Goal: Task Accomplishment & Management: Use online tool/utility

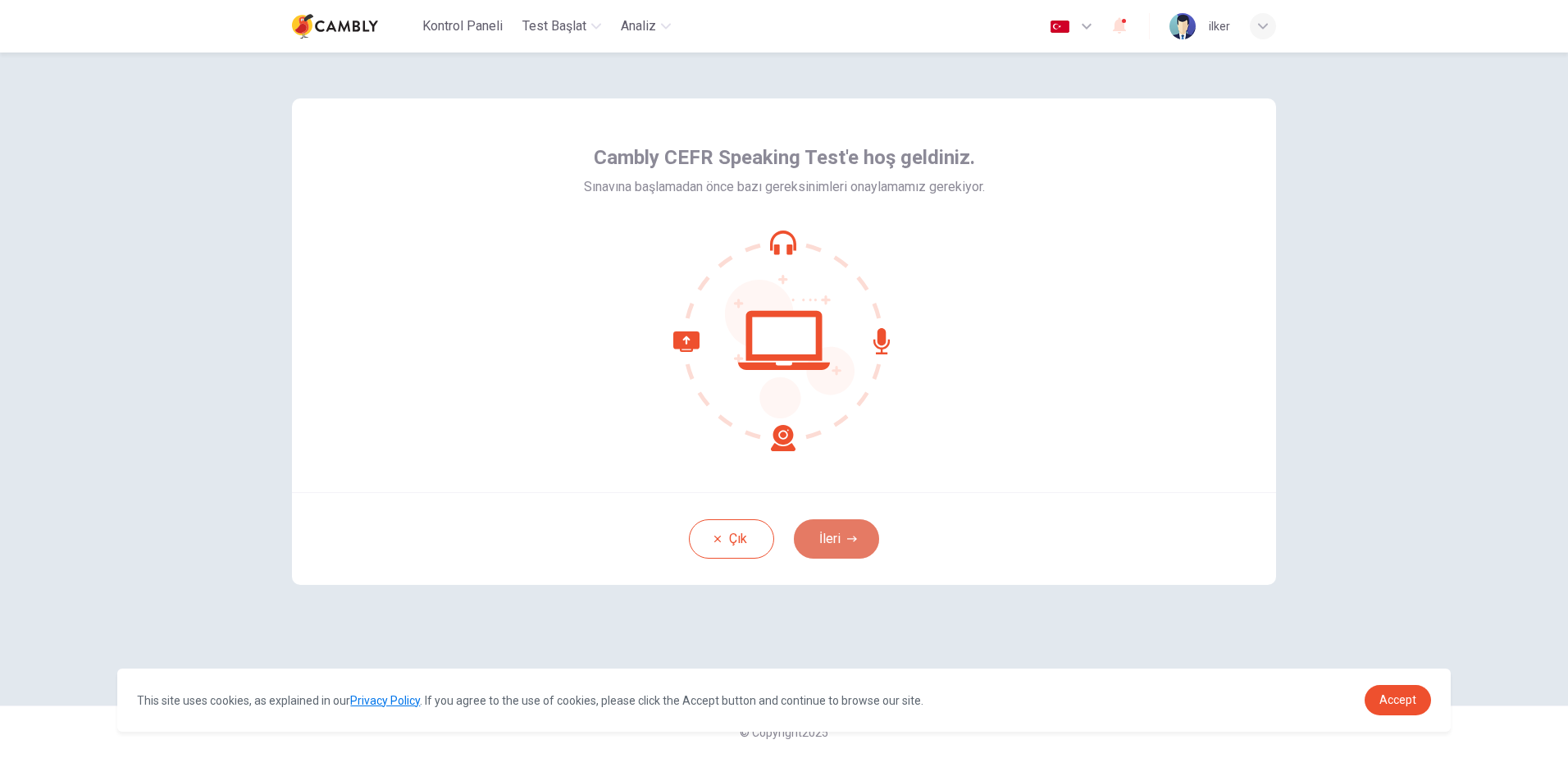
click at [813, 533] on button "İleri" at bounding box center [836, 539] width 85 height 39
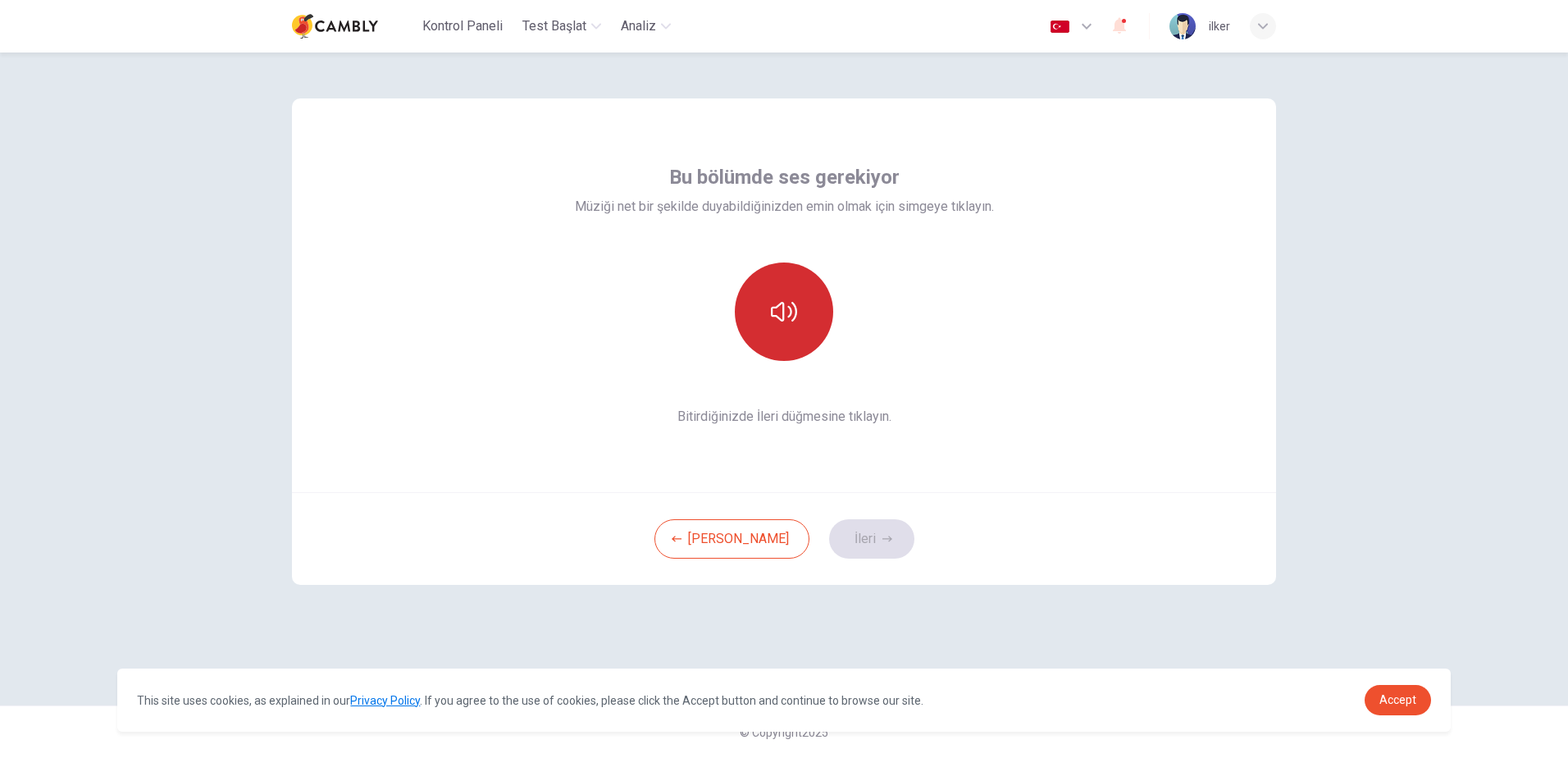
click at [788, 316] on icon "button" at bounding box center [784, 311] width 26 height 20
click at [839, 545] on button "İleri" at bounding box center [872, 539] width 85 height 39
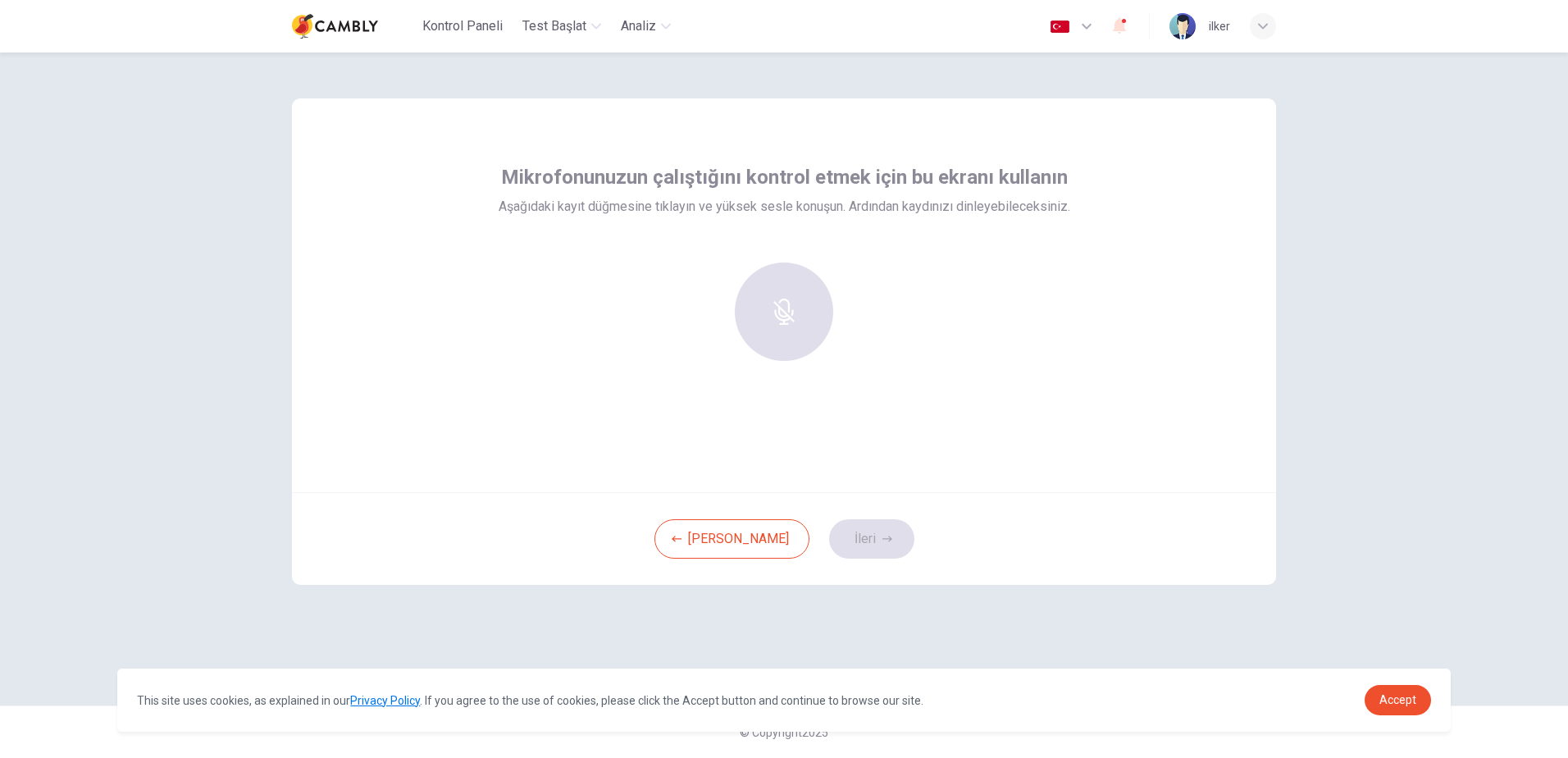
click at [775, 308] on div at bounding box center [784, 311] width 177 height 99
click at [784, 311] on div at bounding box center [784, 311] width 177 height 99
click at [770, 314] on div "Record" at bounding box center [784, 311] width 99 height 99
click at [775, 306] on icon "button" at bounding box center [784, 300] width 26 height 26
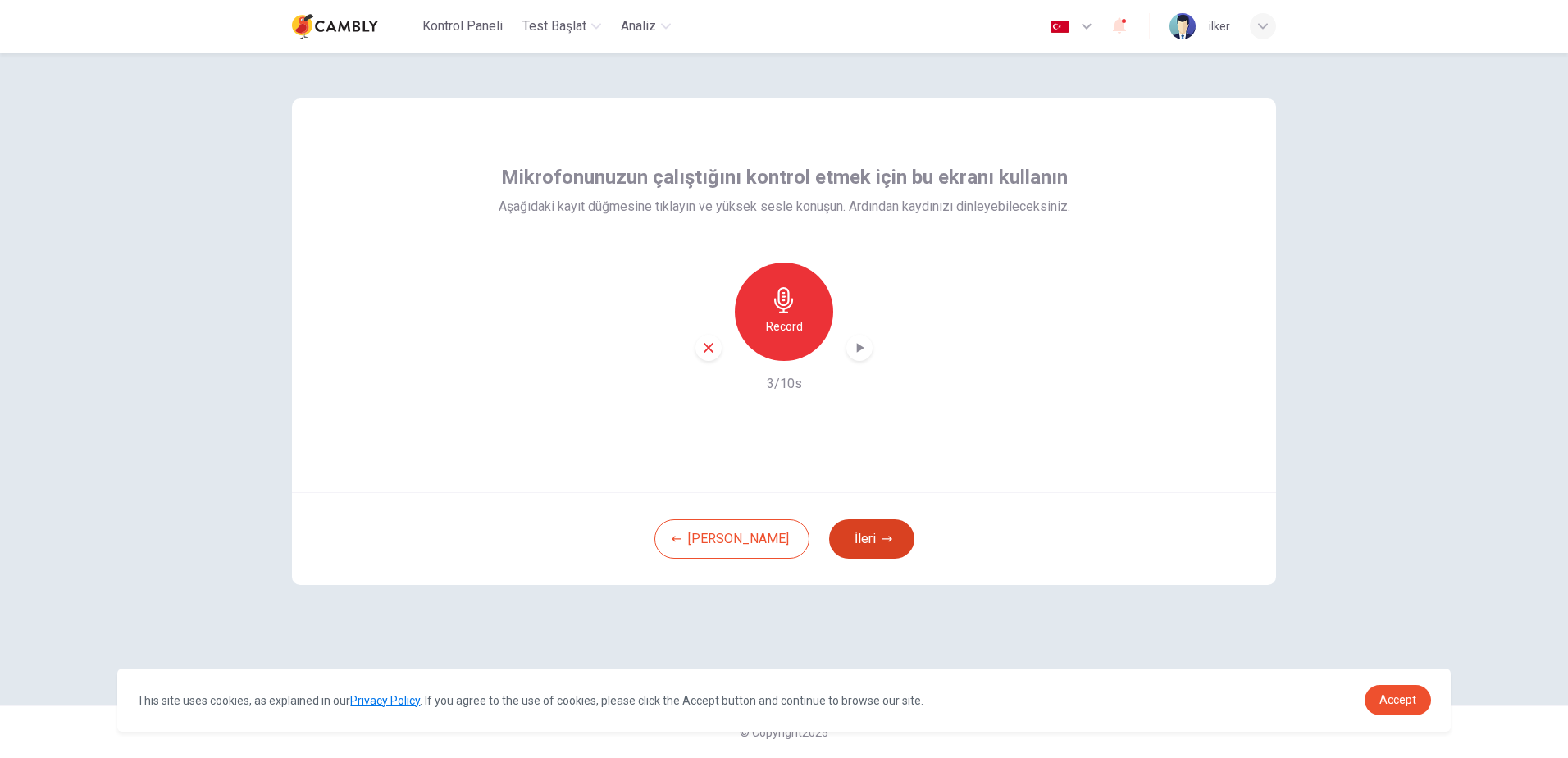
click at [830, 532] on button "İleri" at bounding box center [872, 539] width 85 height 39
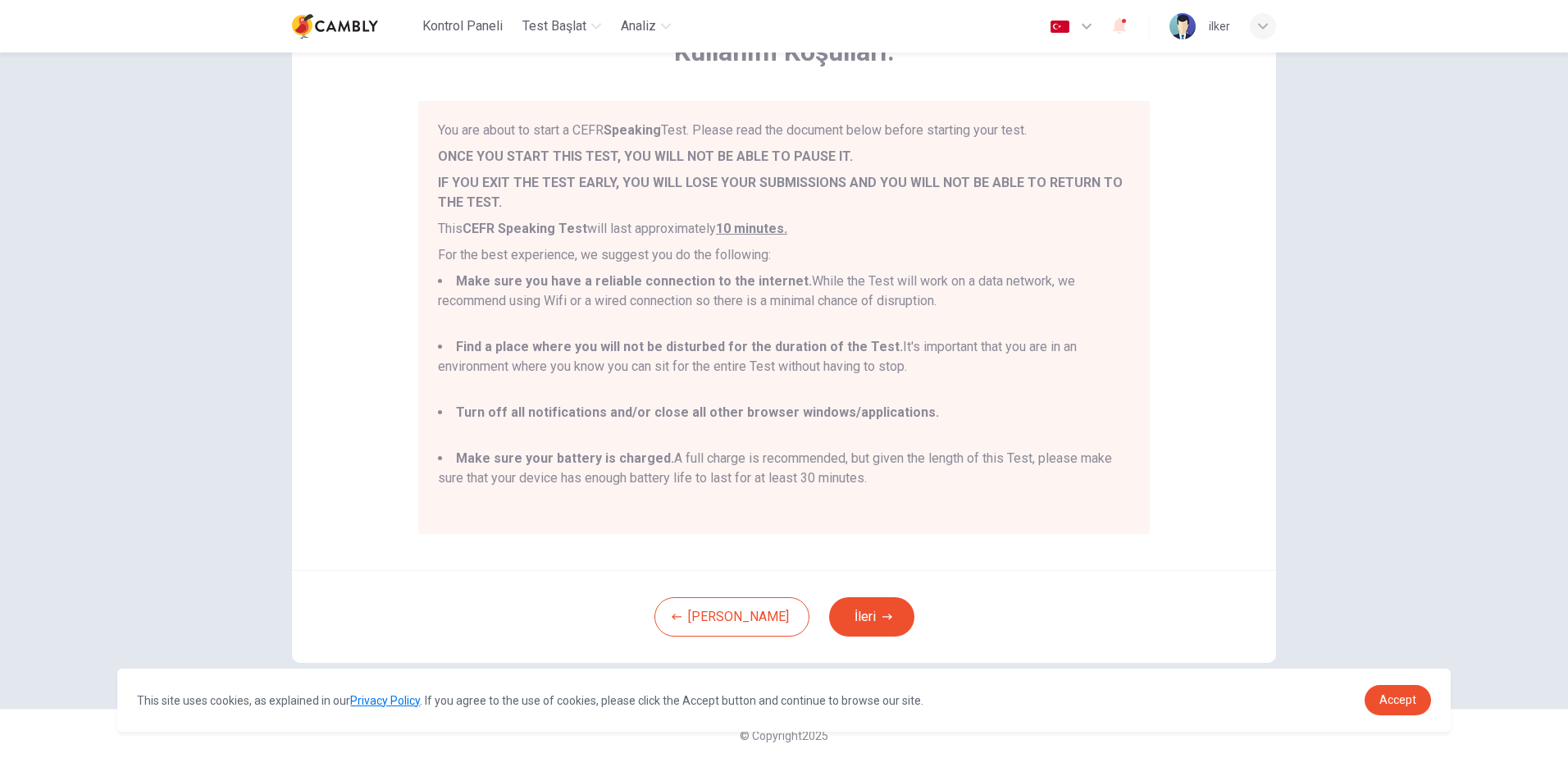
scroll to position [113, 0]
click at [721, 617] on button "[PERSON_NAME]" at bounding box center [732, 613] width 155 height 39
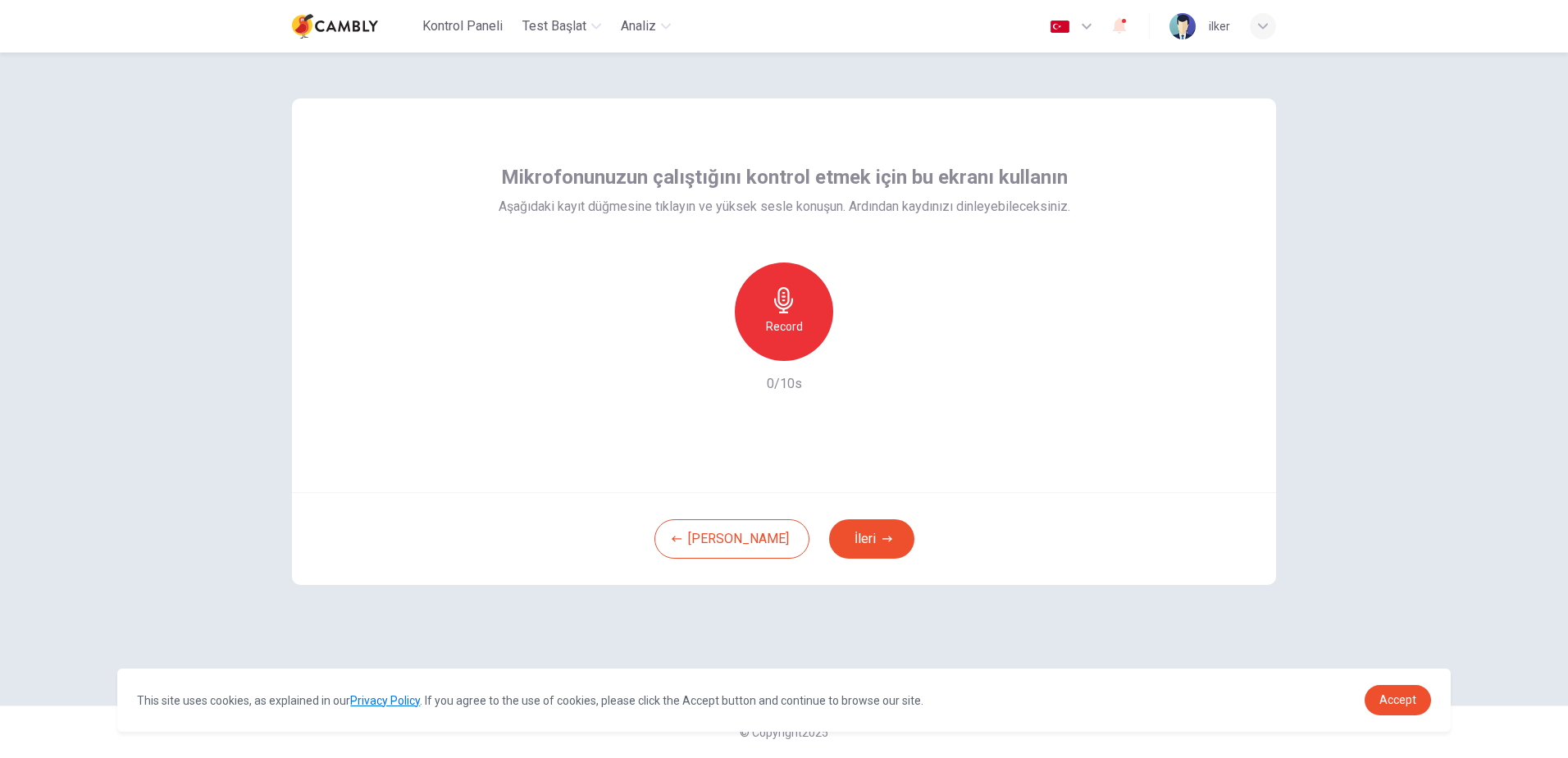
click at [793, 392] on h6 "0/10s" at bounding box center [784, 384] width 35 height 20
click at [795, 310] on icon "button" at bounding box center [784, 300] width 26 height 26
click at [782, 306] on icon "button" at bounding box center [784, 300] width 19 height 26
click at [855, 346] on icon "button" at bounding box center [859, 348] width 17 height 17
click at [830, 541] on button "İleri" at bounding box center [872, 539] width 85 height 39
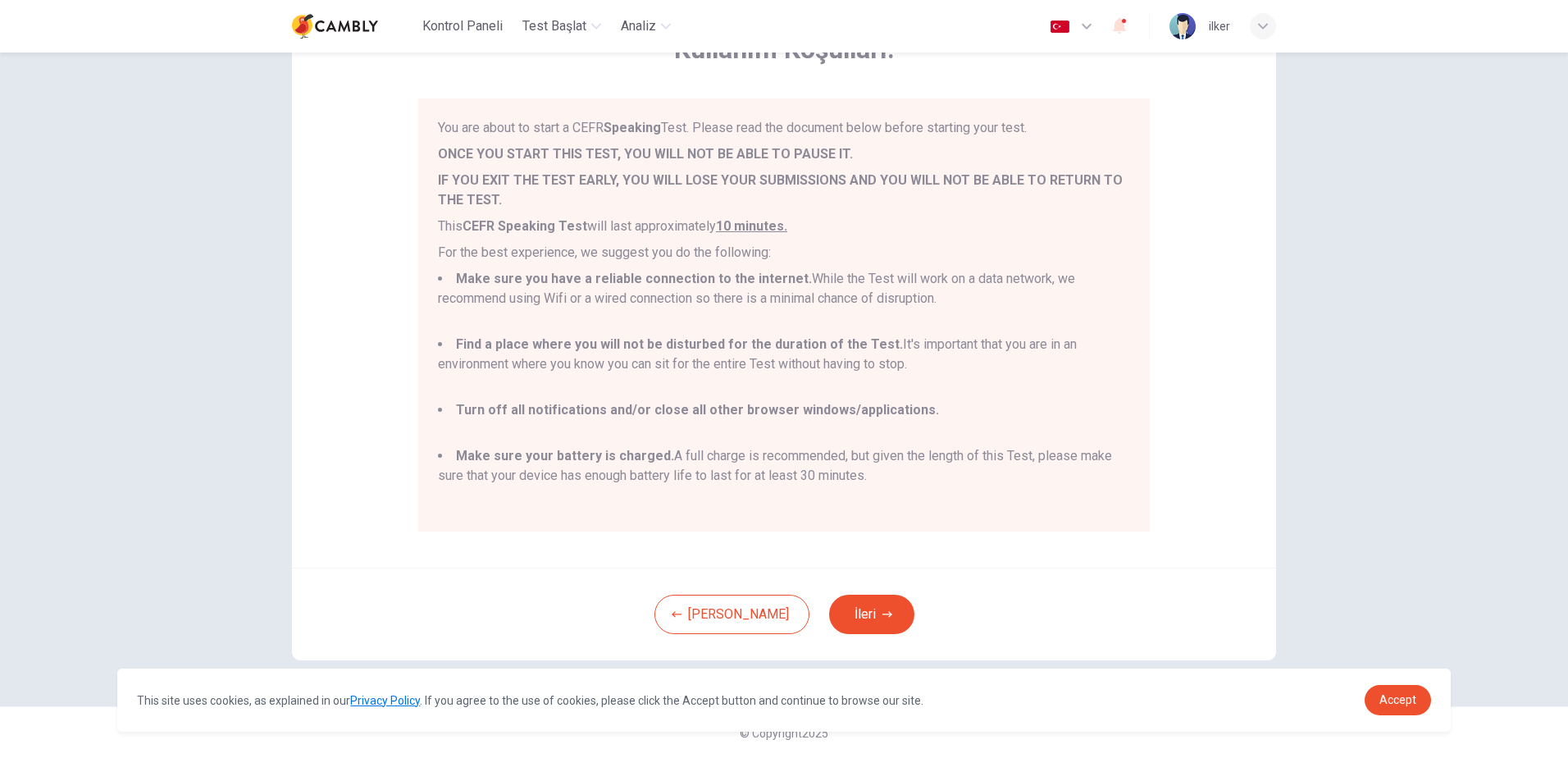
scroll to position [113, 0]
click at [832, 604] on button "İleri" at bounding box center [872, 613] width 85 height 39
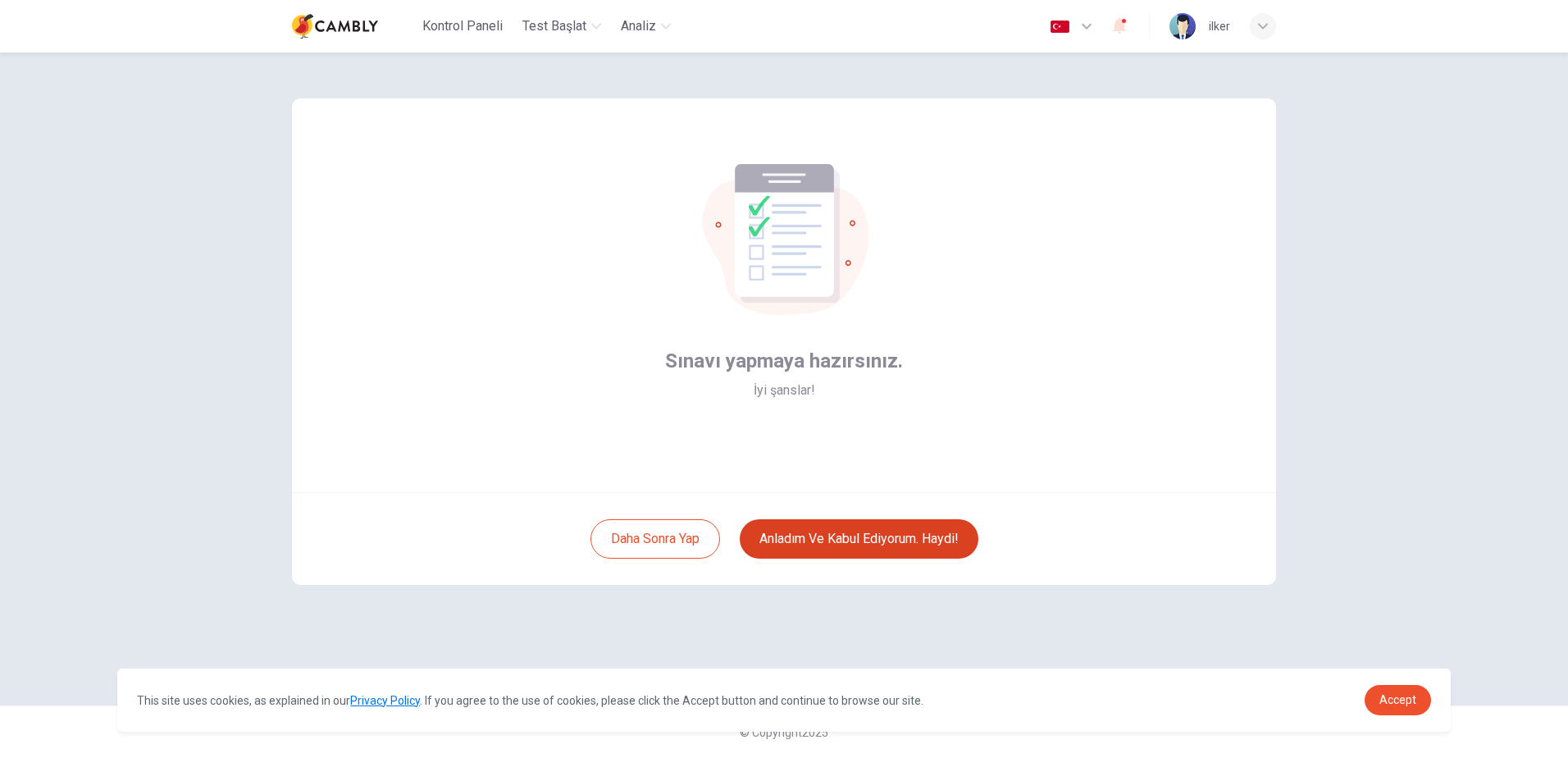
scroll to position [0, 0]
click at [823, 545] on button "Anladım ve kabul ediyorum. Haydi!" at bounding box center [859, 539] width 239 height 39
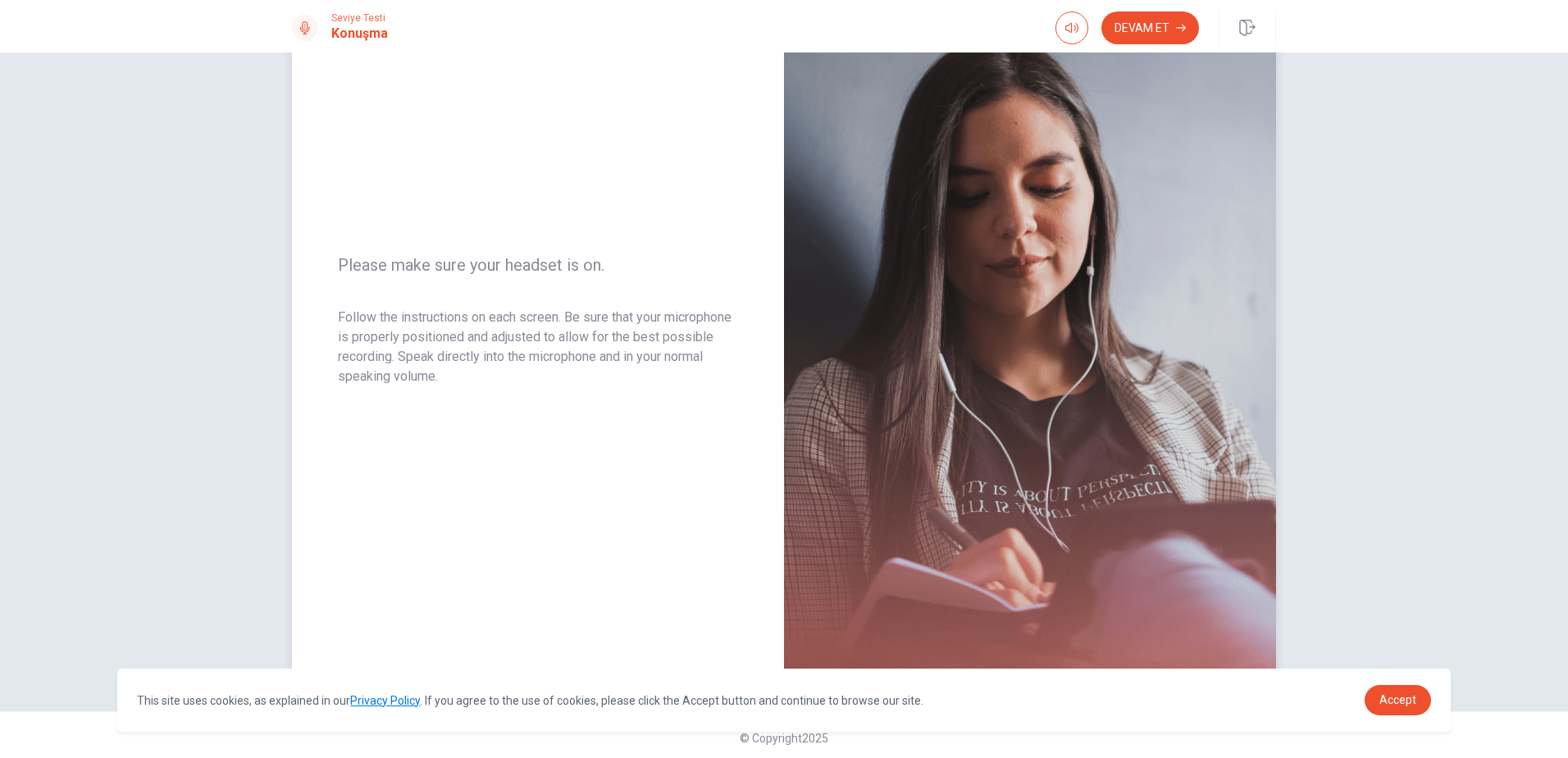
scroll to position [128, 0]
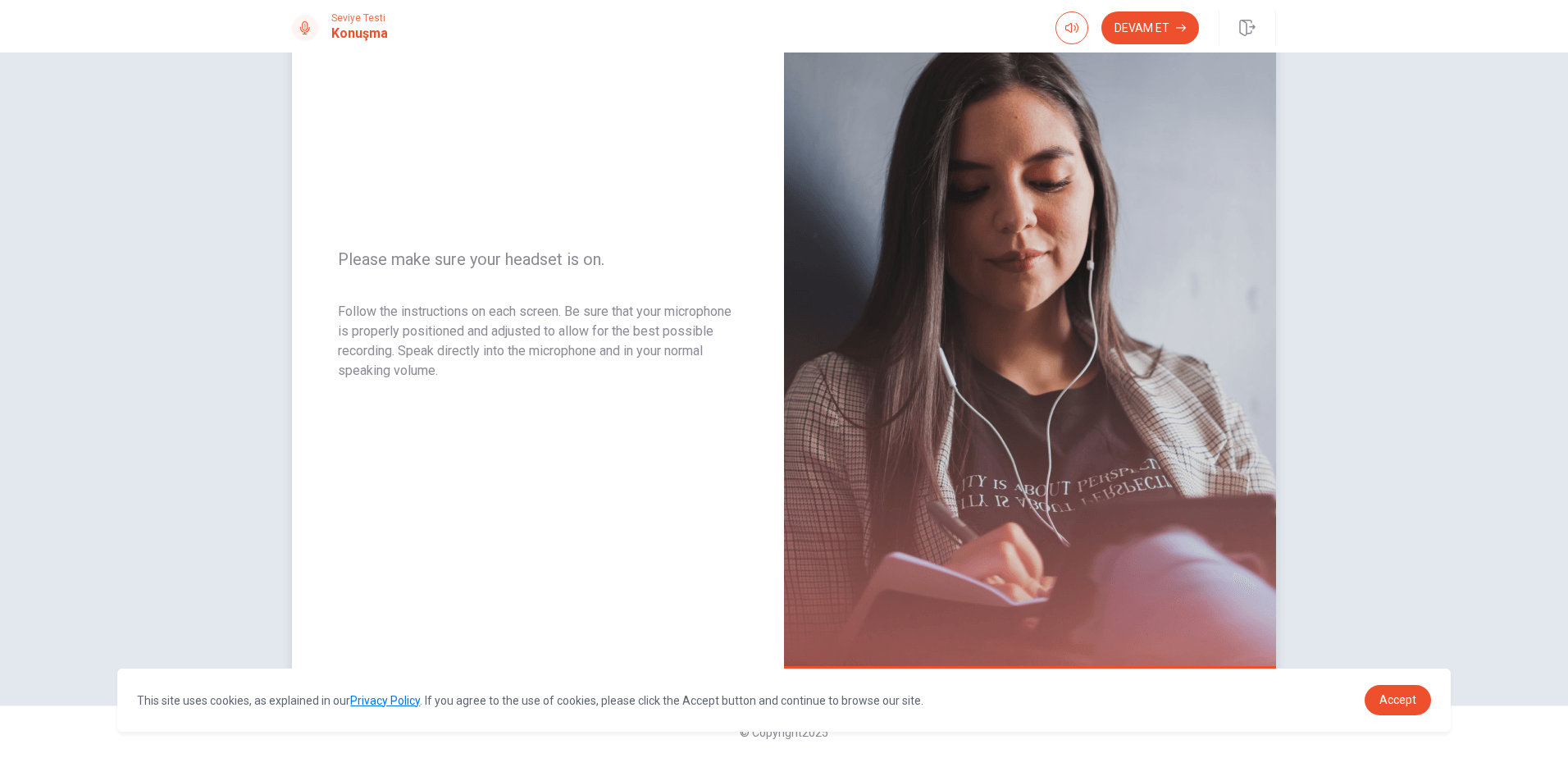
click at [706, 476] on div "Please make sure your headset is on. Follow the instructions on each screen. Be…" at bounding box center [538, 314] width 493 height 715
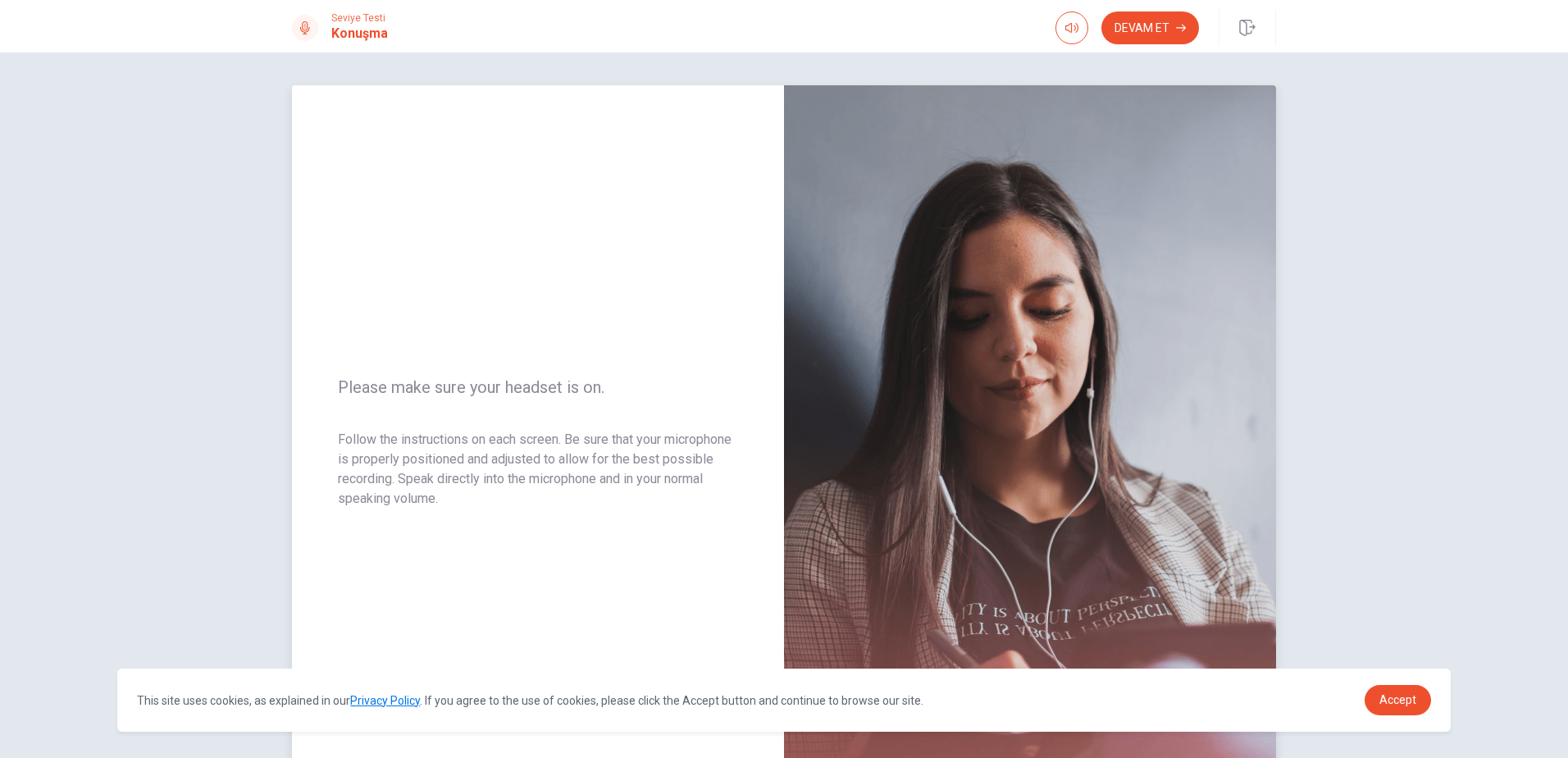
scroll to position [82, 0]
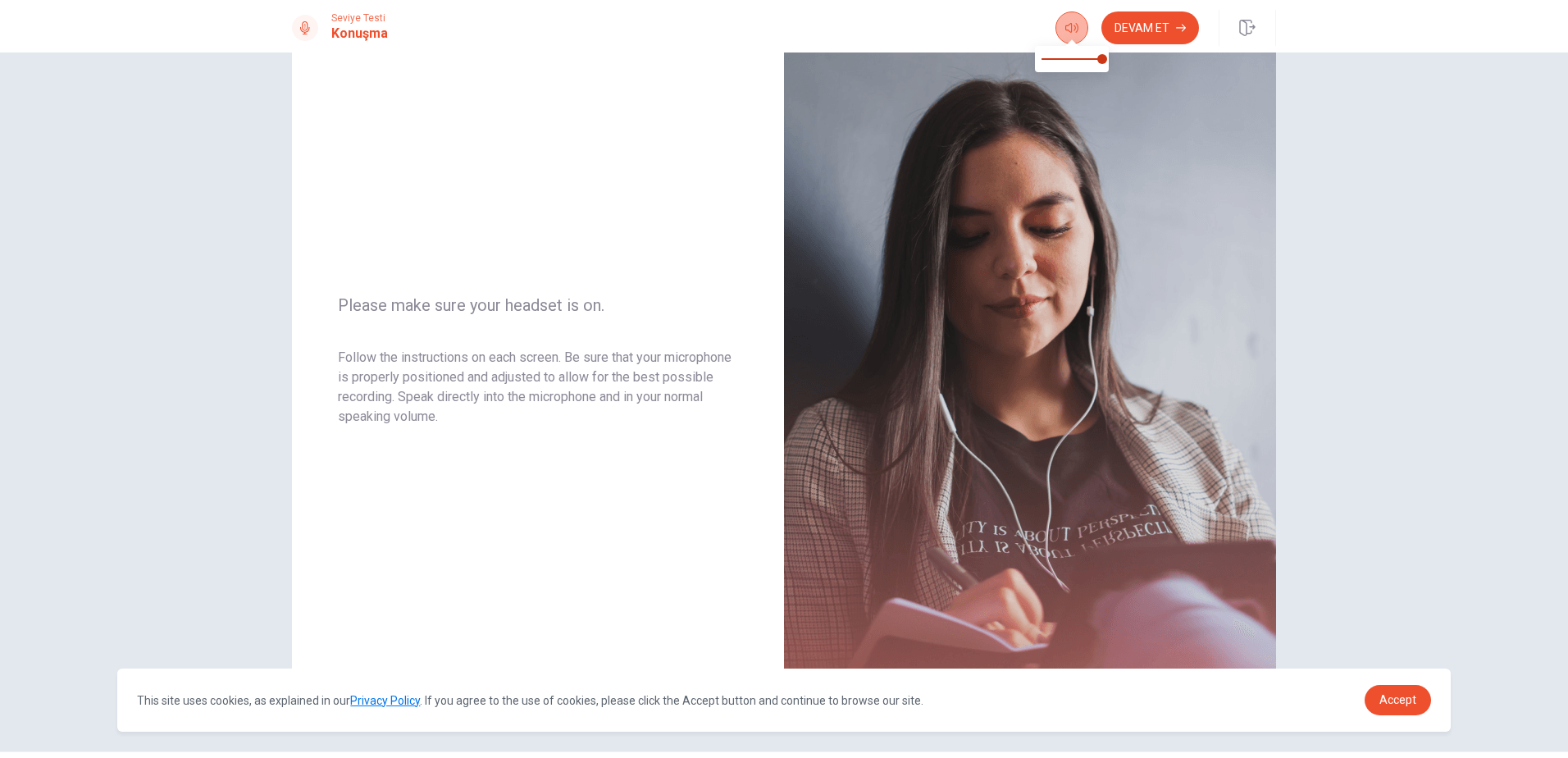
click at [1075, 32] on icon "button" at bounding box center [1071, 27] width 13 height 13
click at [1121, 29] on button "Devam Et" at bounding box center [1151, 28] width 98 height 33
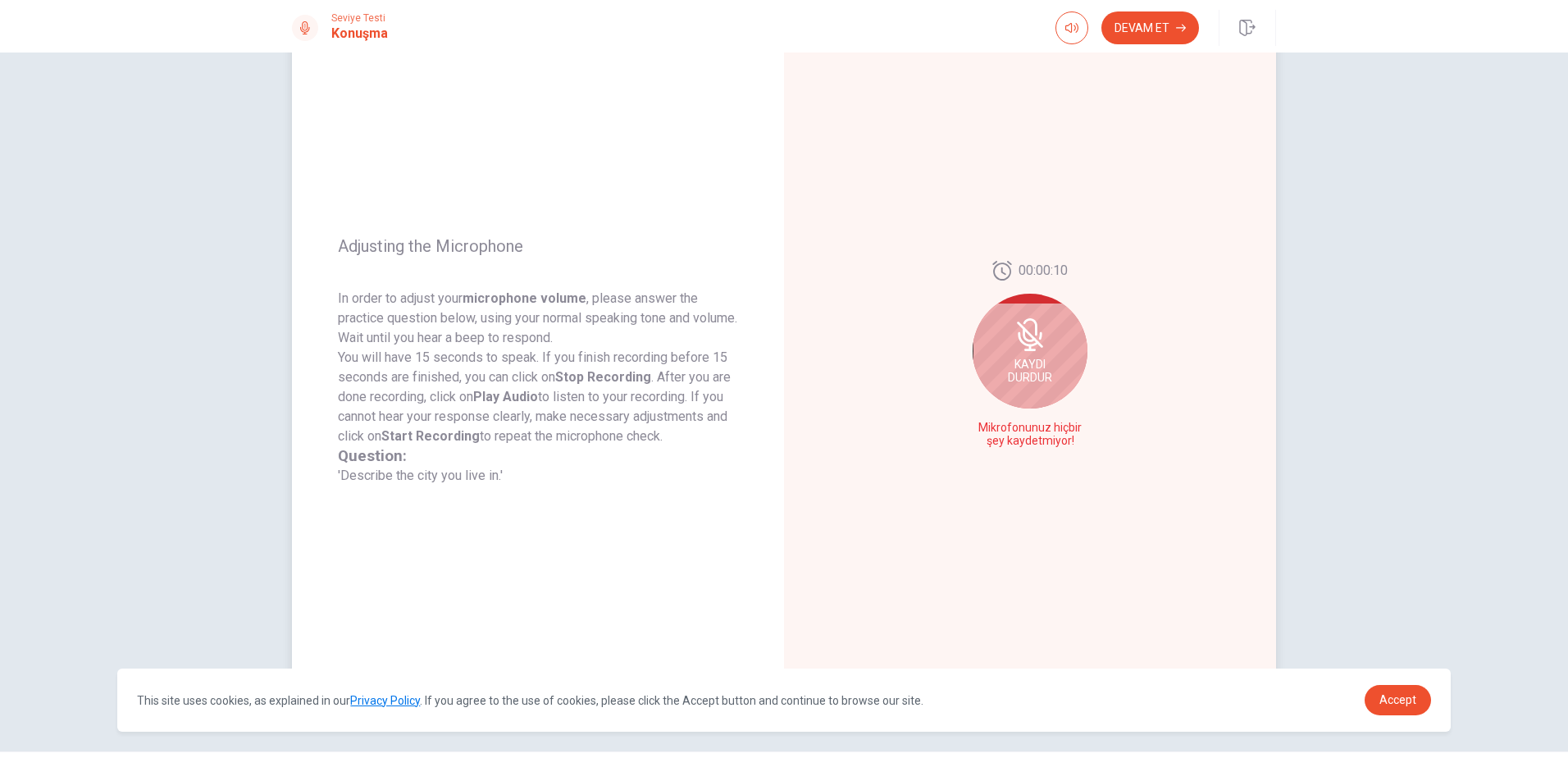
click at [1004, 336] on div "Kaydı Durdur" at bounding box center [1029, 351] width 115 height 115
click at [1008, 443] on icon "Record Again" at bounding box center [1013, 442] width 10 height 10
click at [1027, 391] on span "Kaydı Durdur" at bounding box center [1029, 390] width 44 height 26
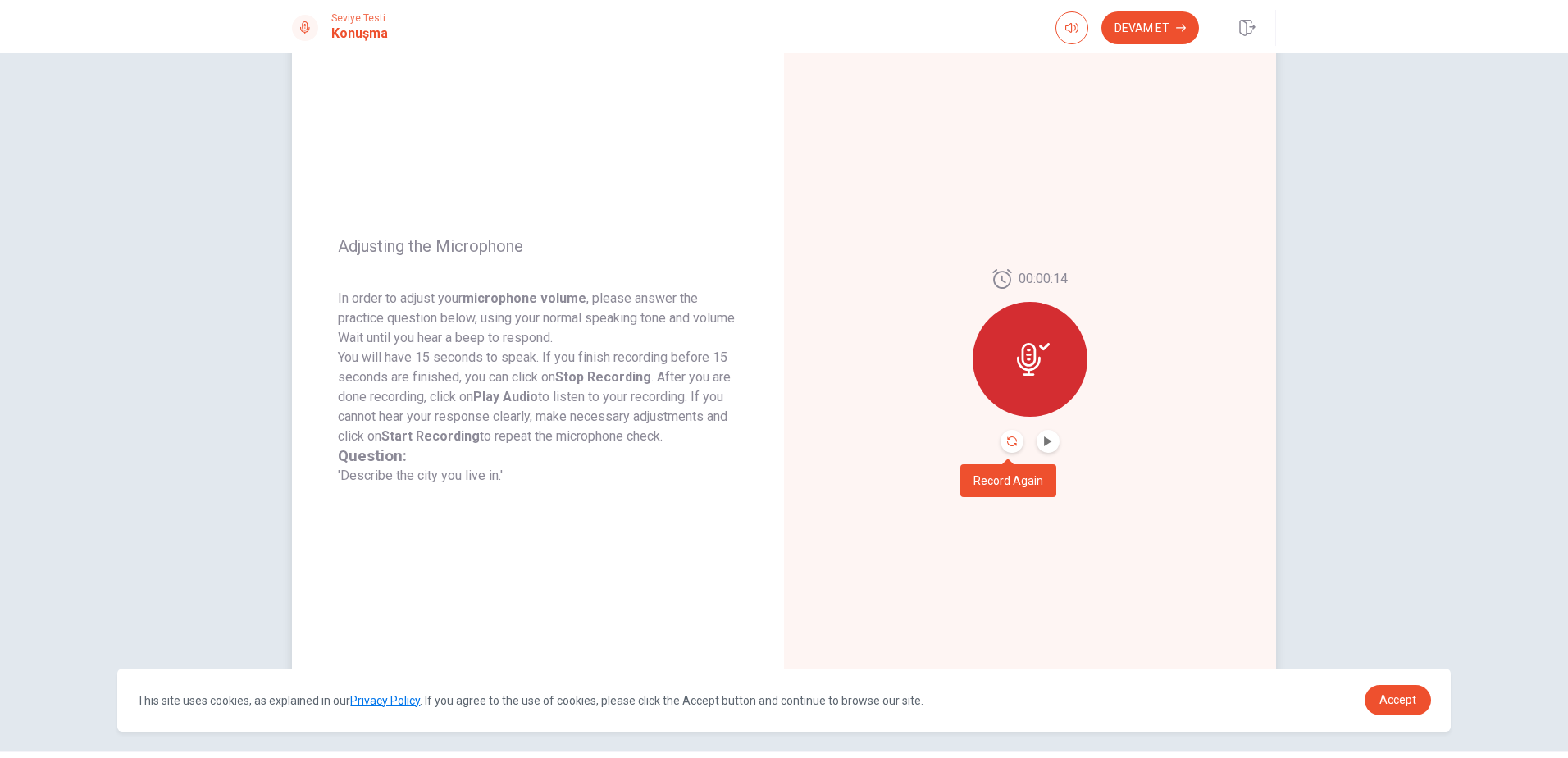
click at [1008, 444] on icon "Record Again" at bounding box center [1013, 442] width 10 height 10
click at [1044, 442] on icon "Play Audio" at bounding box center [1048, 442] width 8 height 10
click at [1008, 438] on icon "Record Again" at bounding box center [1013, 442] width 10 height 10
click at [1043, 441] on icon "Play Audio" at bounding box center [1048, 442] width 10 height 10
click at [1144, 21] on button "Devam Et" at bounding box center [1151, 28] width 98 height 33
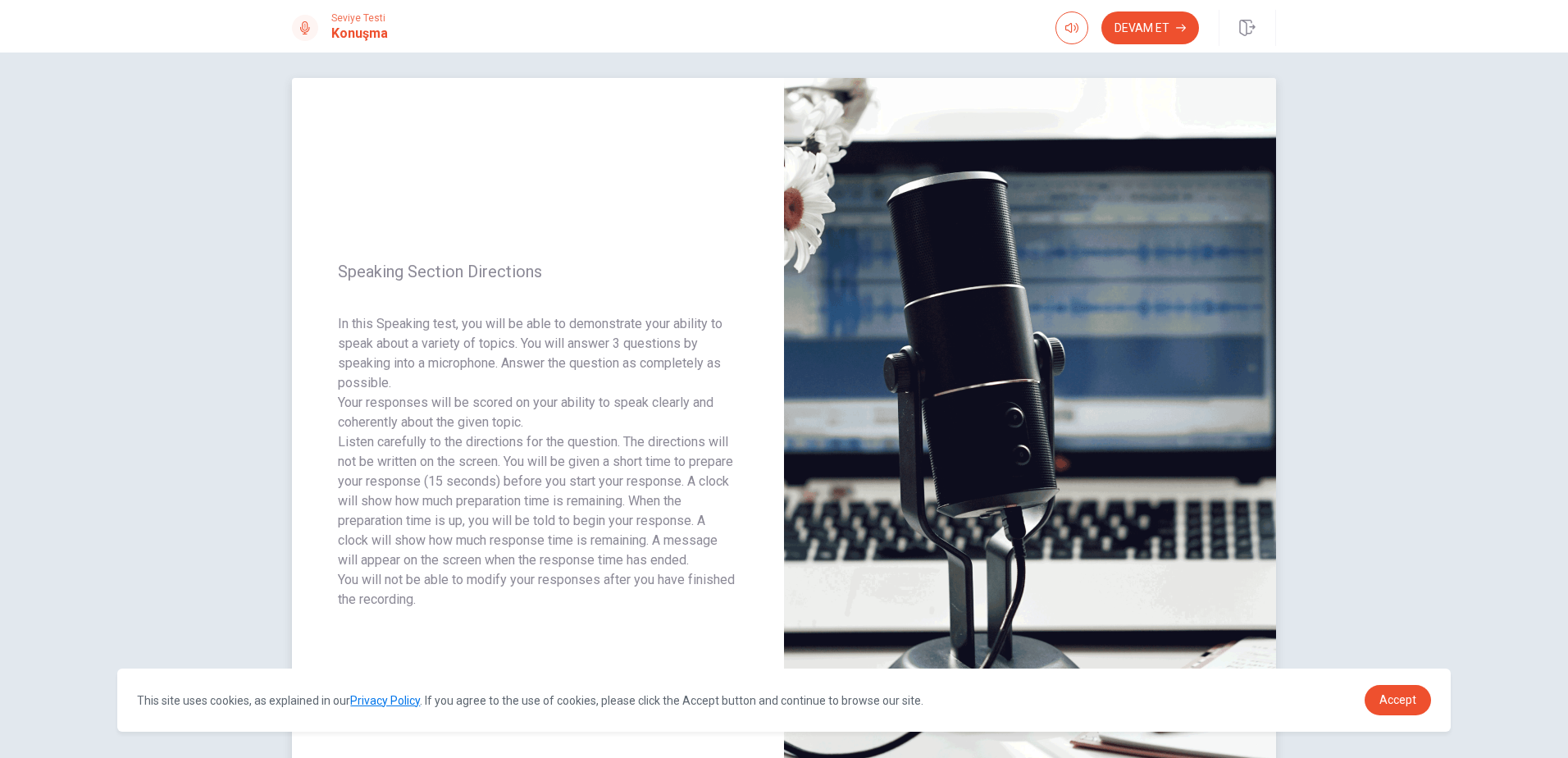
scroll to position [0, 0]
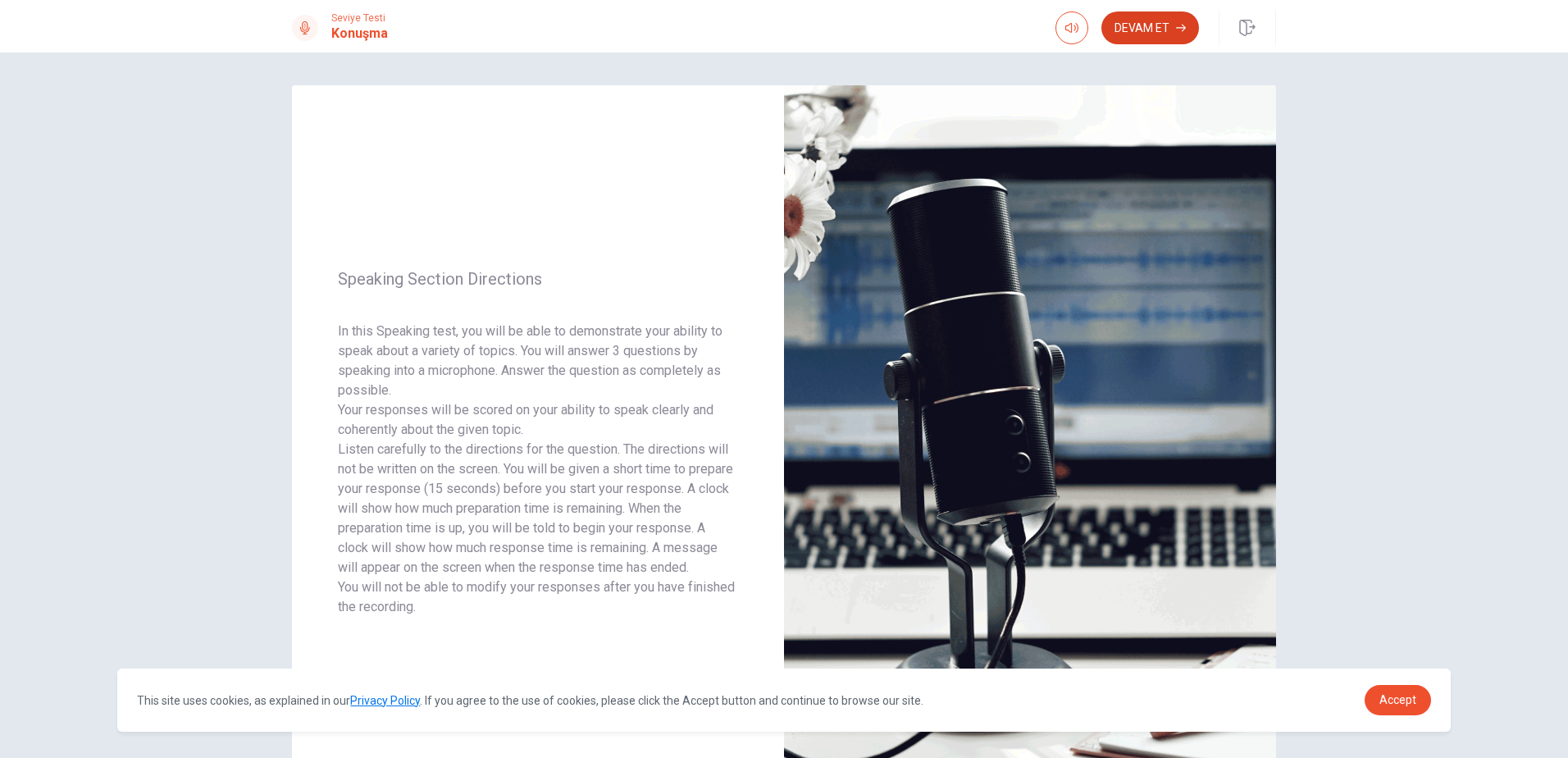
click at [1134, 29] on button "Devam Et" at bounding box center [1151, 28] width 98 height 33
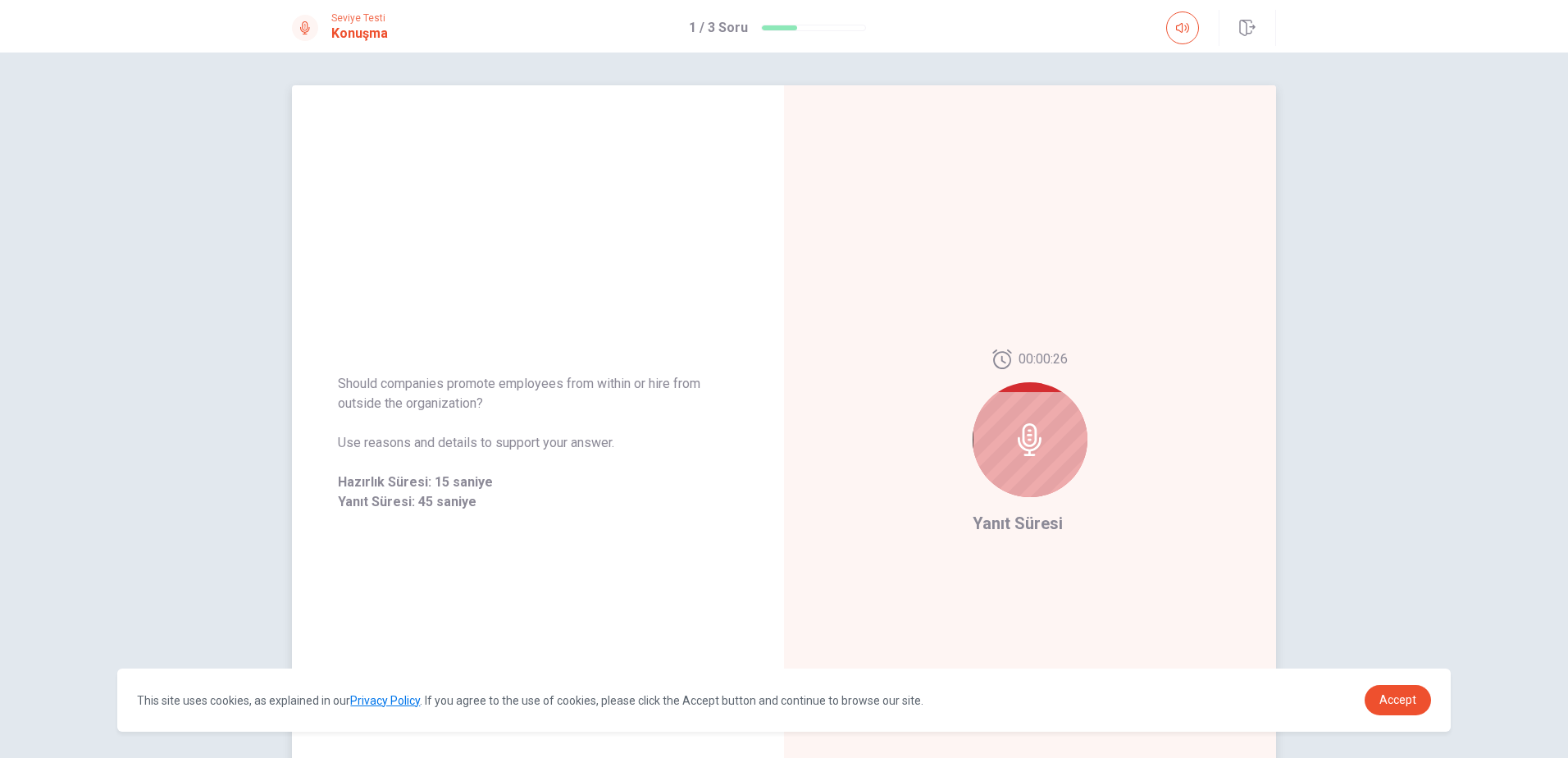
click at [1018, 440] on icon at bounding box center [1030, 440] width 33 height 33
click at [1028, 423] on icon at bounding box center [1030, 440] width 33 height 33
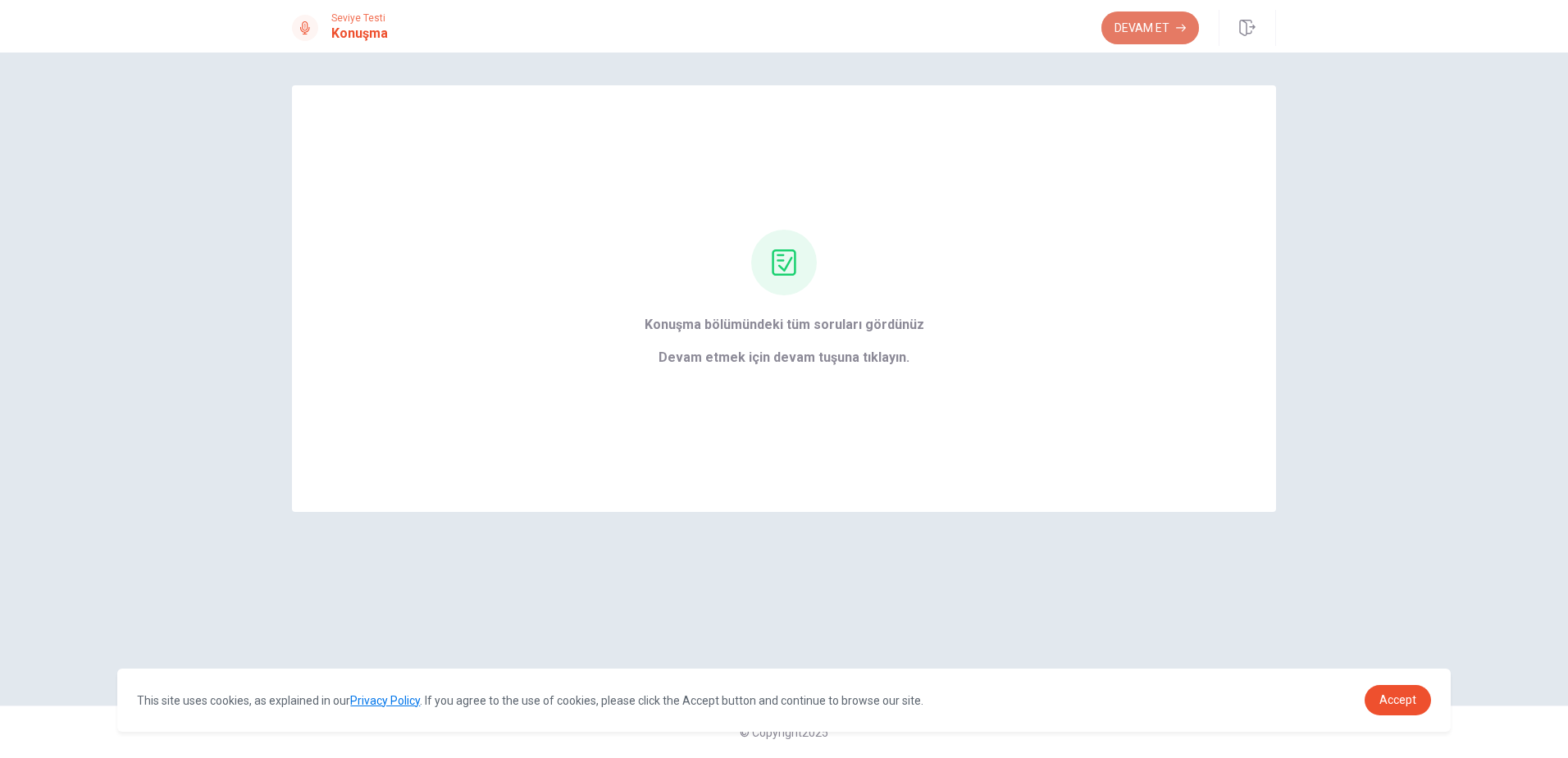
click at [1117, 23] on button "Devam Et" at bounding box center [1151, 28] width 98 height 33
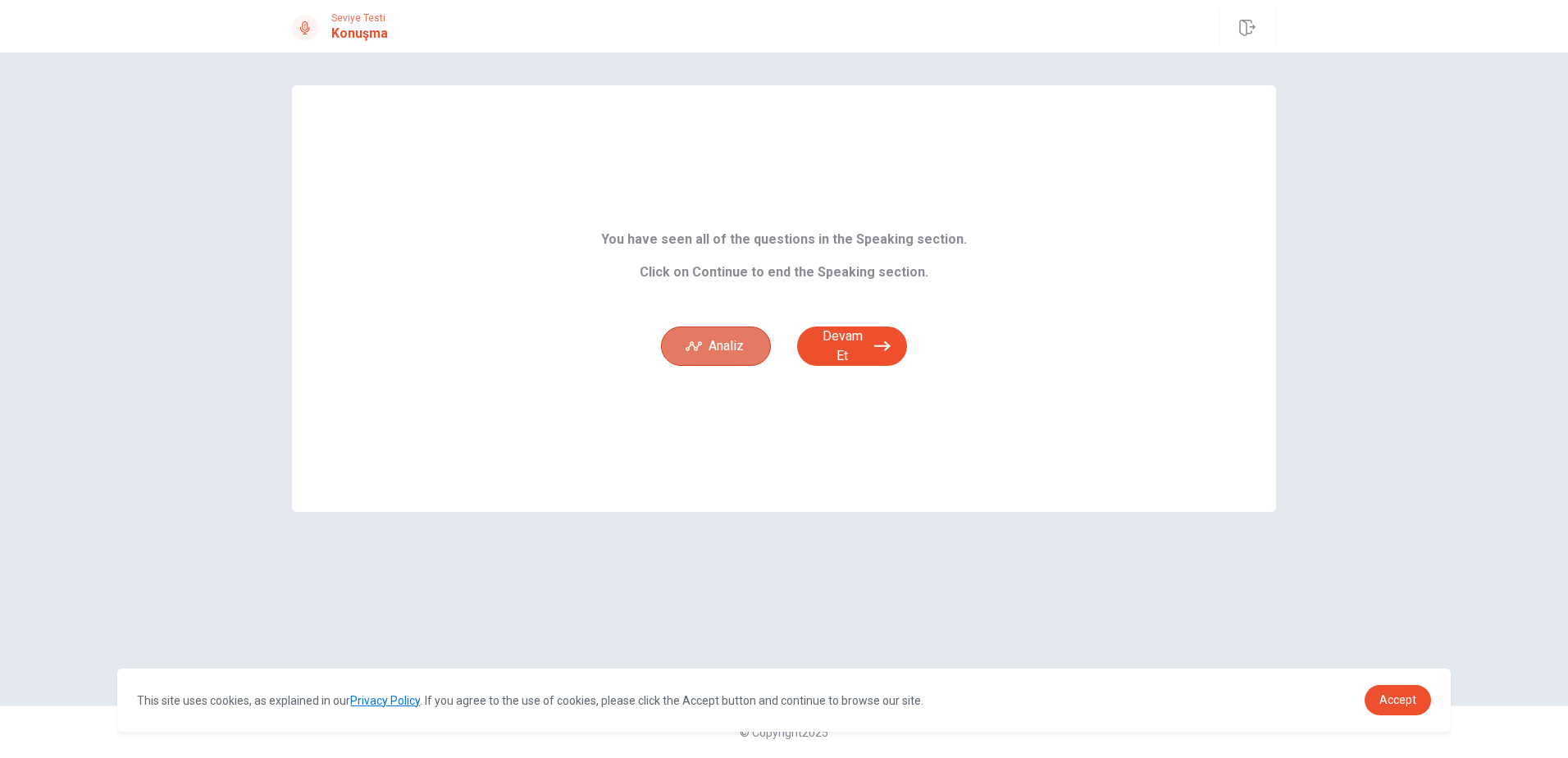
click at [726, 351] on button "Analiz" at bounding box center [716, 346] width 110 height 39
